Goal: Task Accomplishment & Management: Complete application form

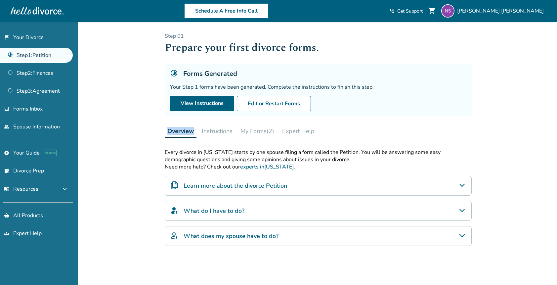
click at [182, 132] on button "Overview" at bounding box center [181, 131] width 32 height 14
click at [361, 92] on div "Forms Generated Your Step 1 forms have been generated. Complete the instruction…" at bounding box center [318, 90] width 307 height 53
click at [214, 130] on button "Instructions" at bounding box center [217, 130] width 36 height 13
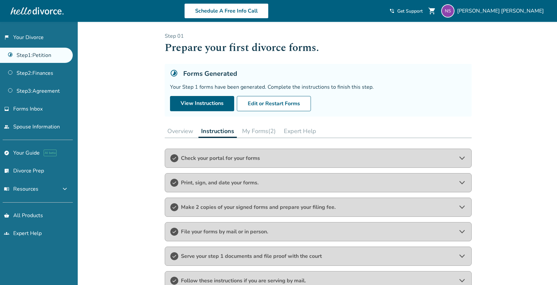
click at [260, 160] on span "Check your portal for your forms" at bounding box center [318, 157] width 275 height 7
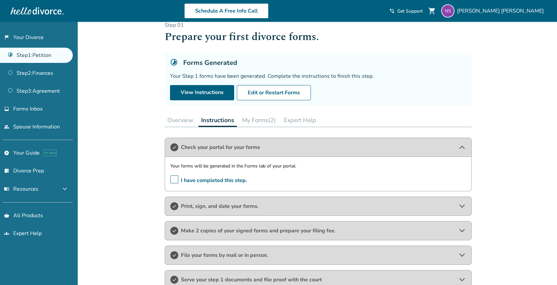
scroll to position [121, 0]
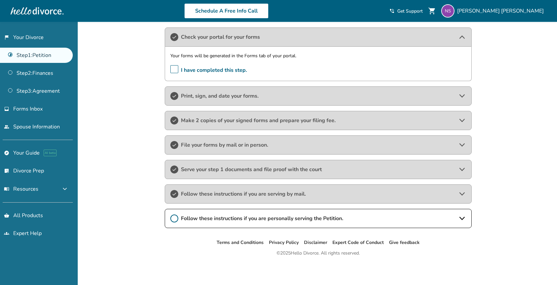
click at [237, 171] on span "Serve your step 1 documents and file proof with the court" at bounding box center [318, 169] width 275 height 7
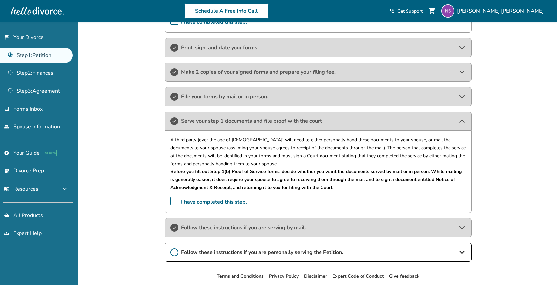
scroll to position [203, 0]
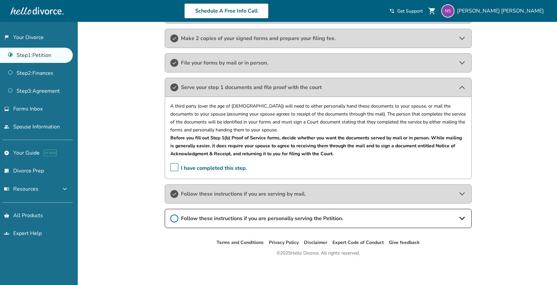
click at [240, 201] on div "Follow these instructions if you are serving by mail." at bounding box center [318, 193] width 307 height 19
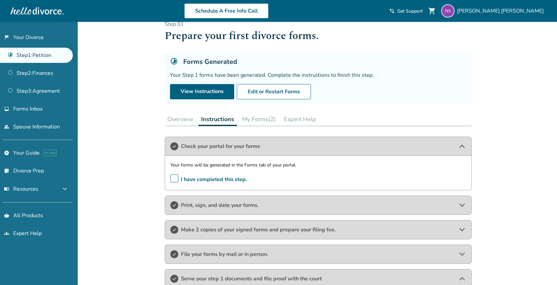
scroll to position [0, 0]
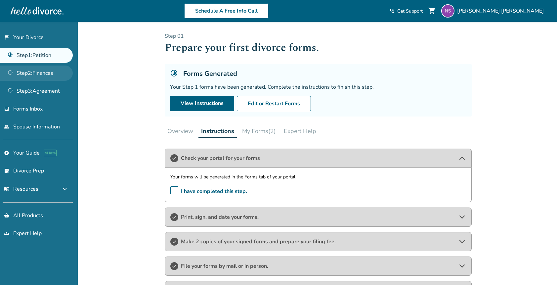
click at [27, 79] on link "Step 2 : Finances" at bounding box center [36, 73] width 73 height 15
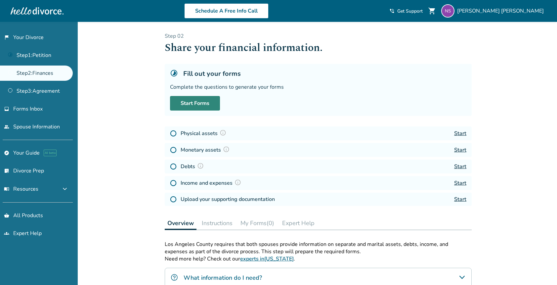
click at [189, 101] on link "Start Forms" at bounding box center [195, 103] width 50 height 15
click at [200, 135] on h4 "Physical assets" at bounding box center [205, 133] width 48 height 9
click at [460, 135] on link "Start" at bounding box center [460, 133] width 12 height 7
click at [456, 185] on link "Start" at bounding box center [460, 182] width 12 height 7
click at [459, 134] on link "Start" at bounding box center [460, 133] width 12 height 7
